Goal: Check status

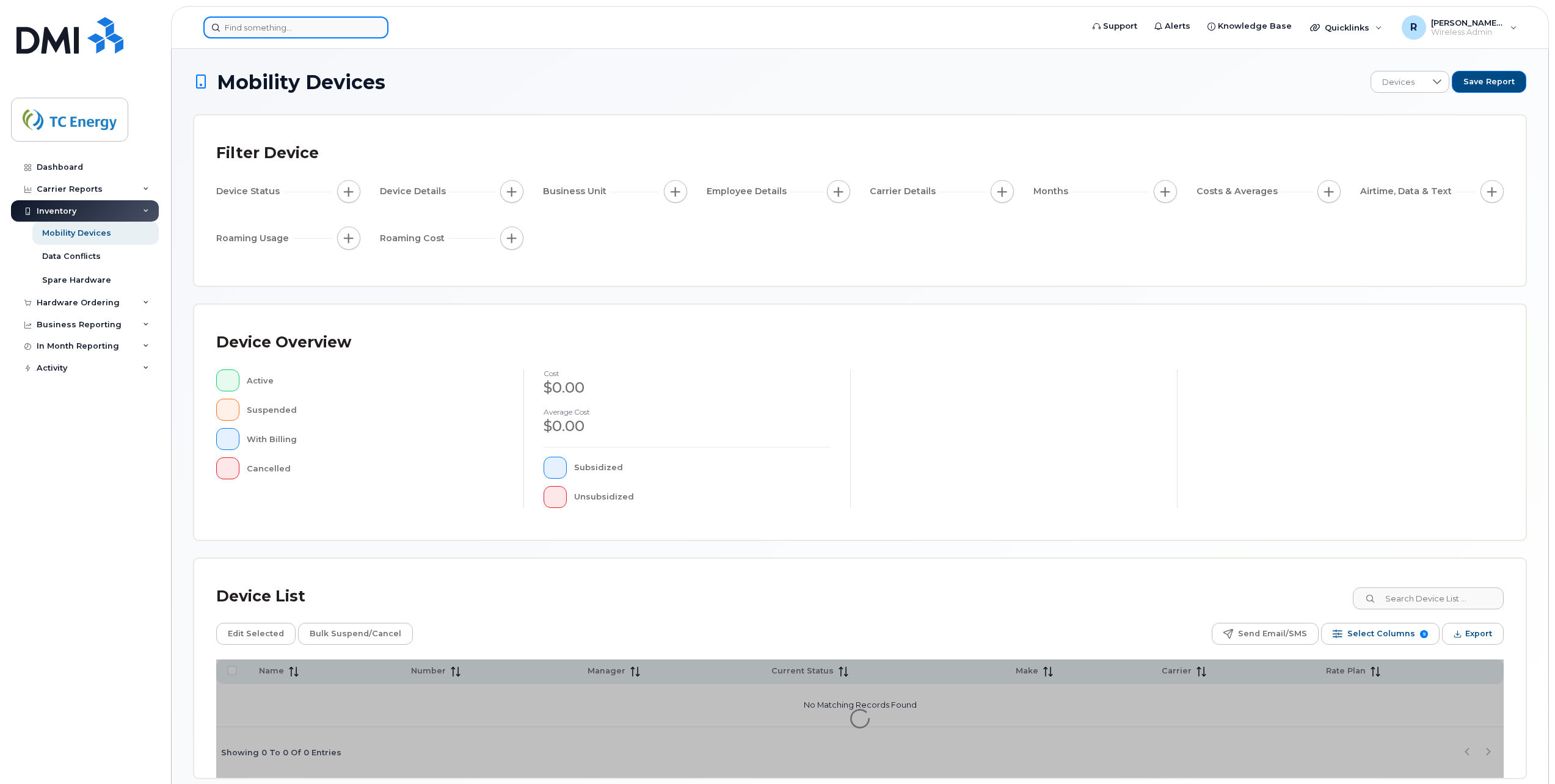
click at [324, 22] on input at bounding box center [295, 27] width 185 height 22
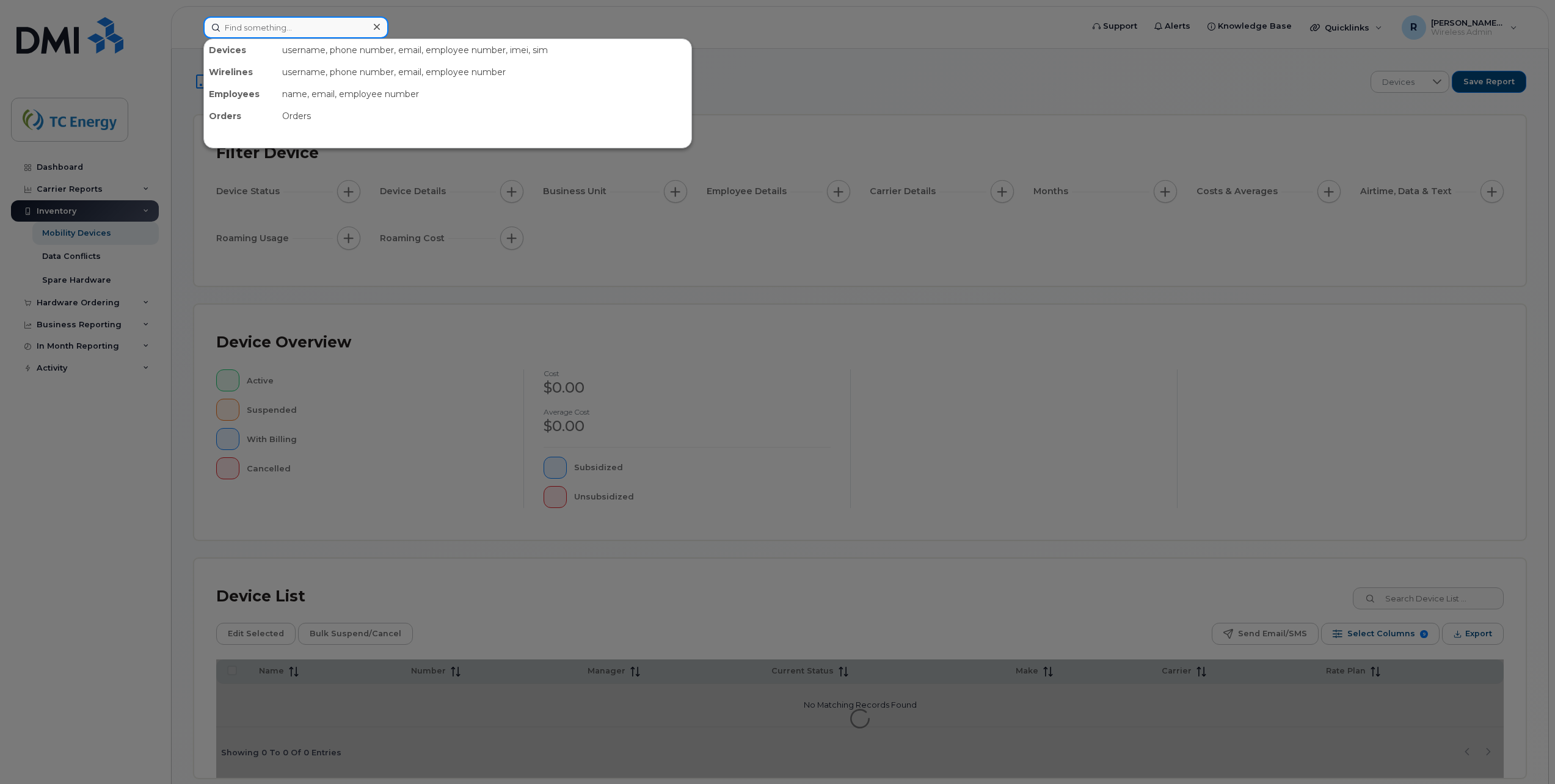
paste input "6142550841"
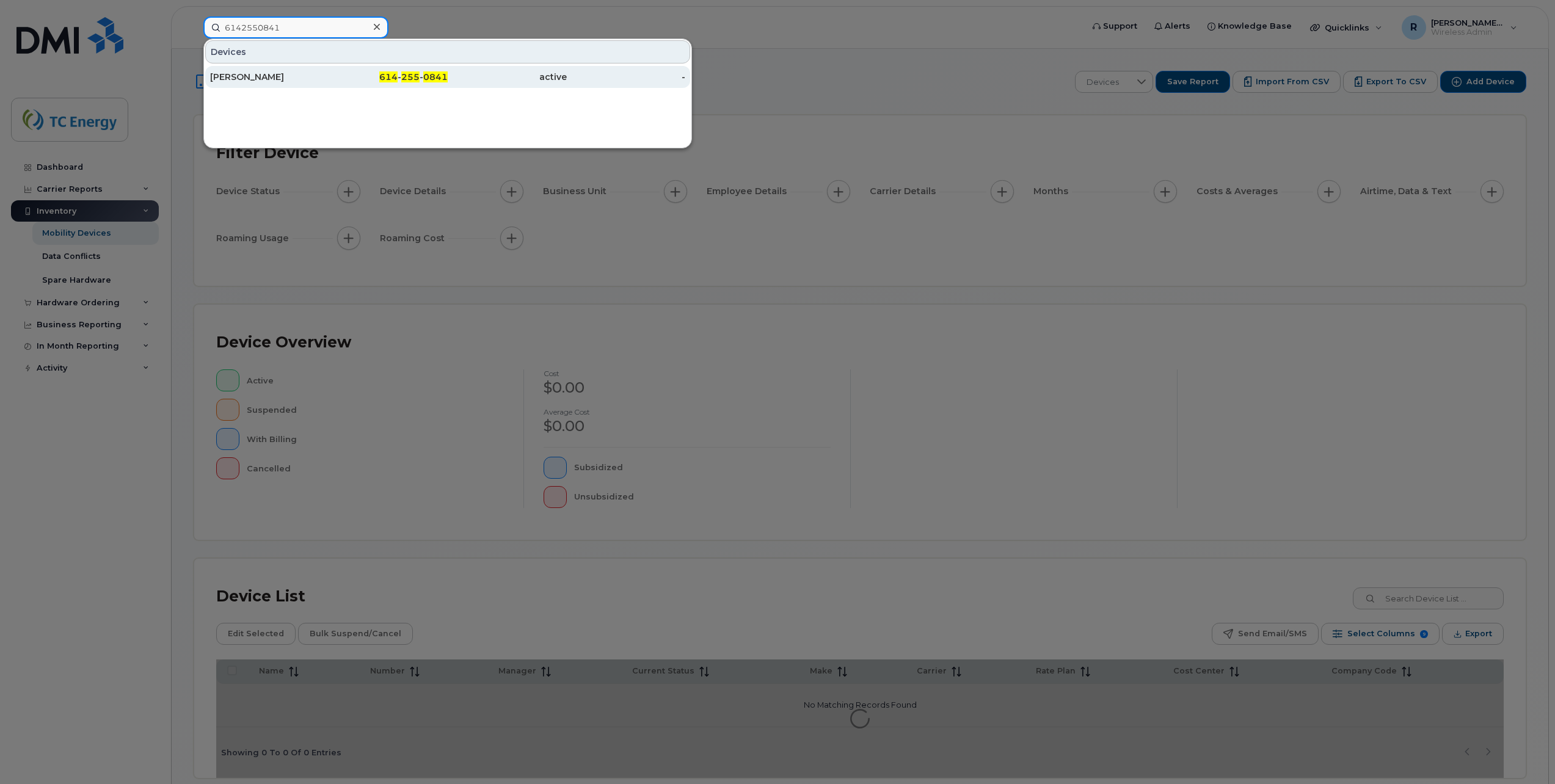
type input "6142550841"
click at [270, 74] on div "Juanita Valerio" at bounding box center [270, 77] width 119 height 12
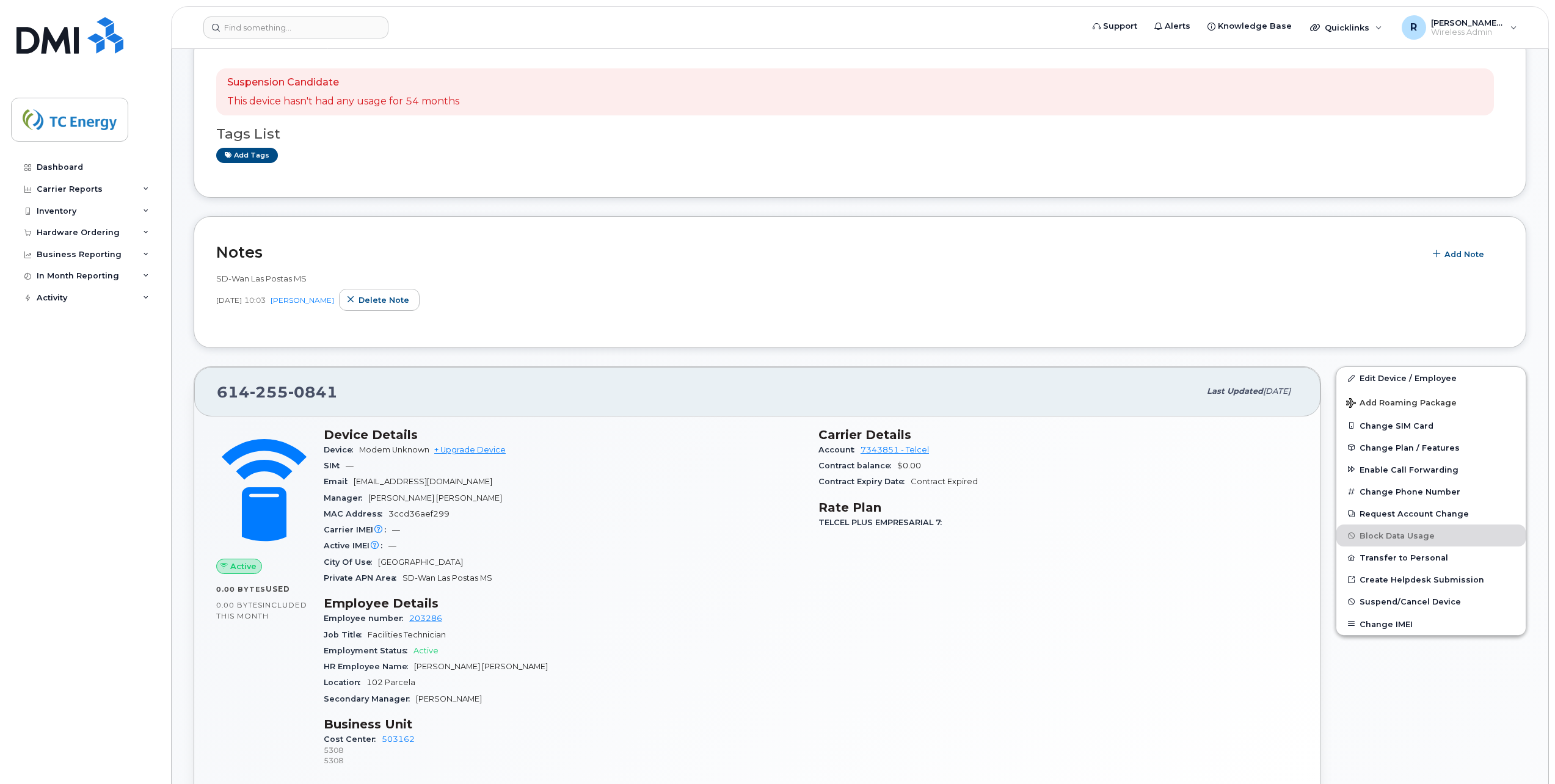
scroll to position [306, 0]
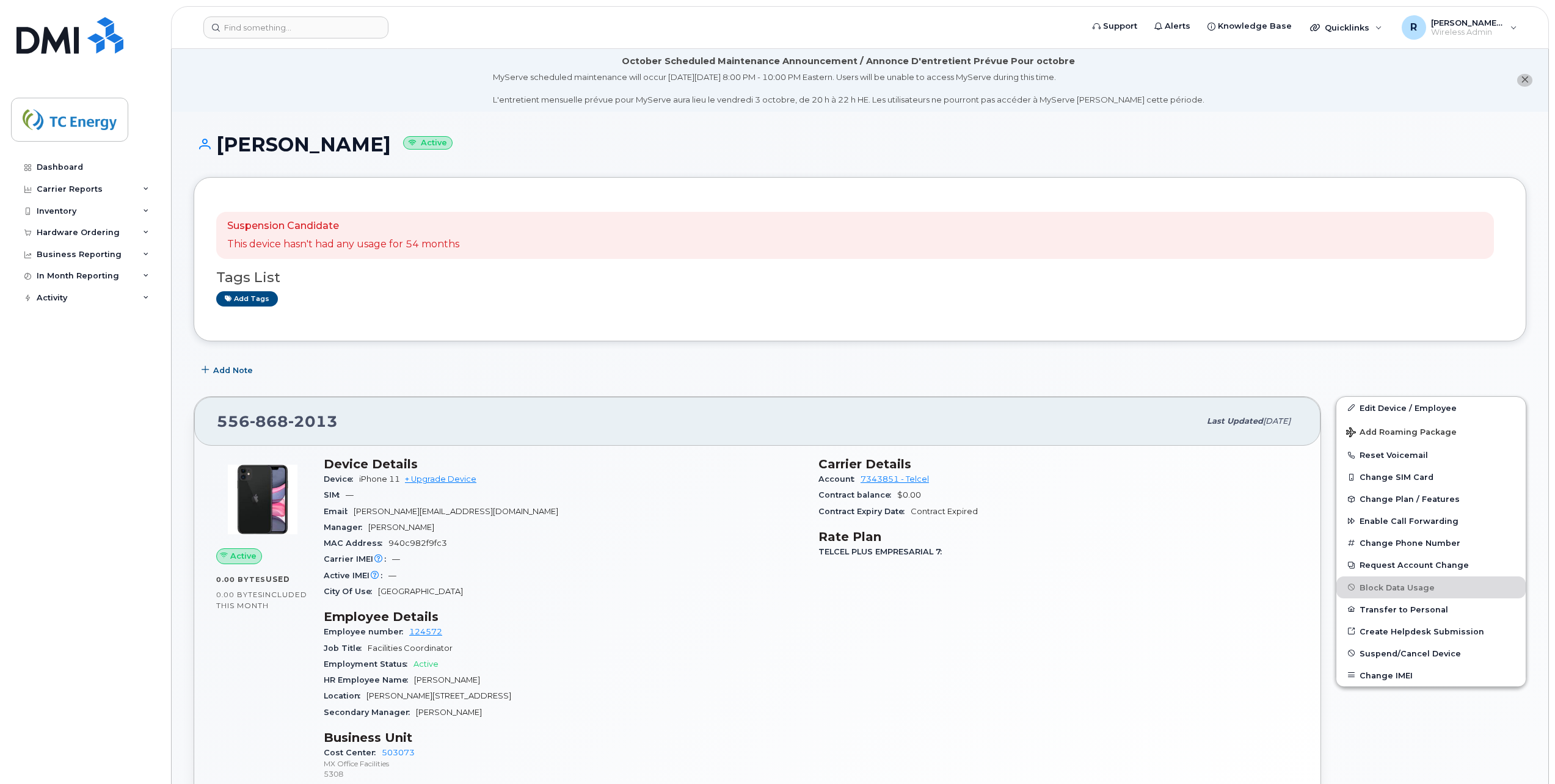
scroll to position [61, 0]
